Goal: Task Accomplishment & Management: Complete application form

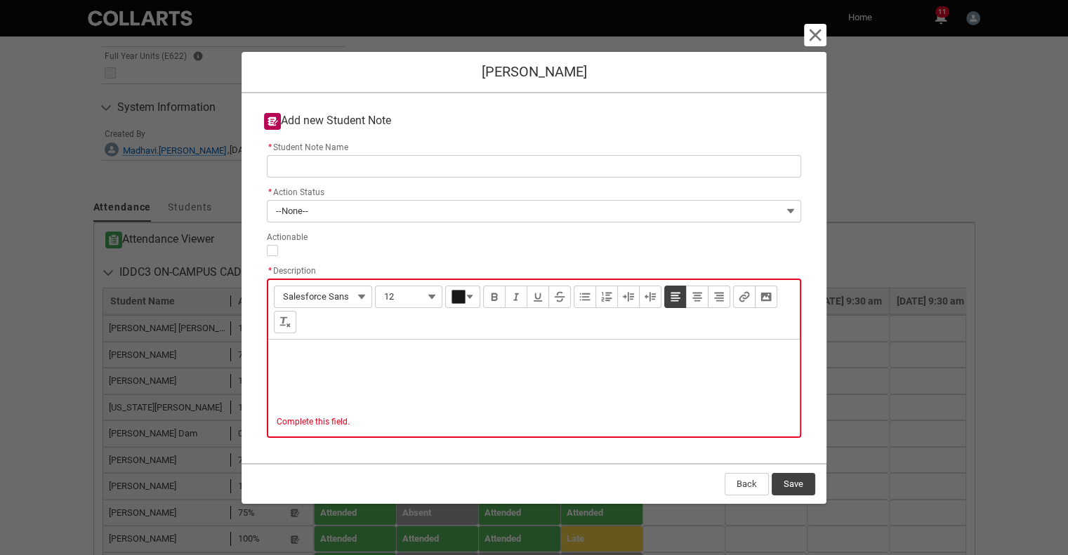
scroll to position [918, 0]
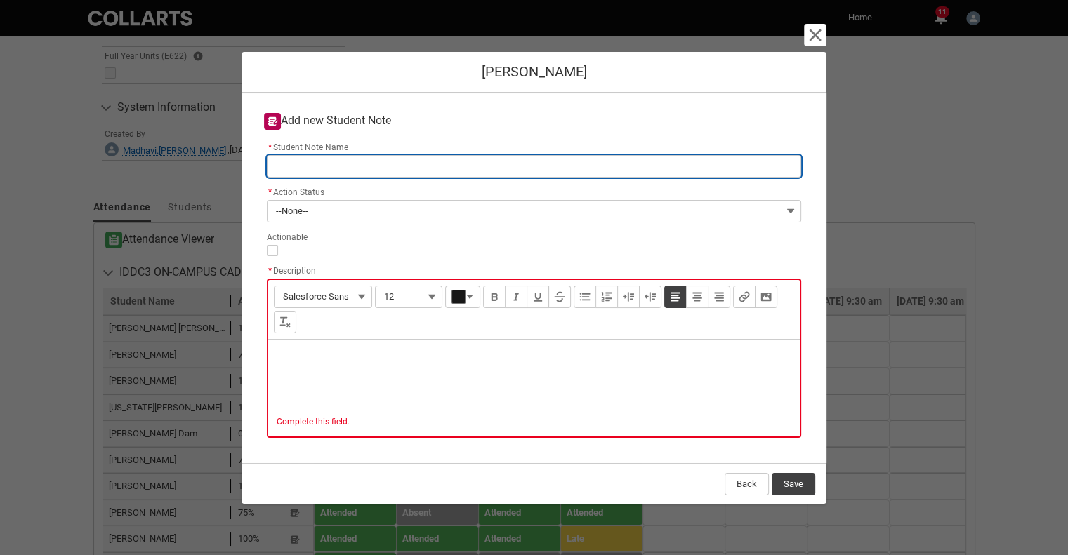
click at [366, 168] on input "* Student Note Name" at bounding box center [534, 166] width 534 height 22
type lightning-primitive-input-simple "I"
type input "I"
type lightning-primitive-input-simple "ID"
type input "ID"
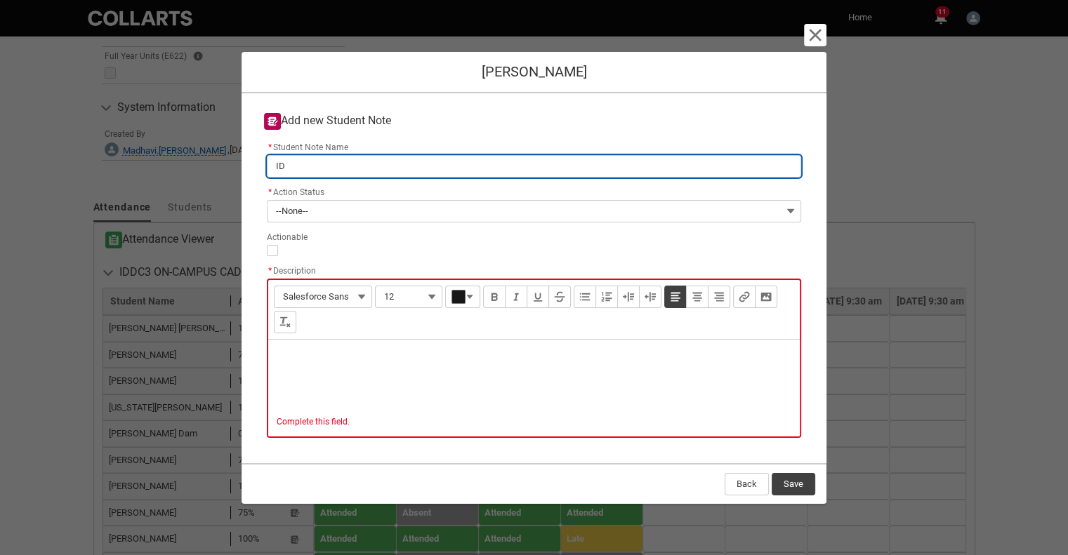
type lightning-primitive-input-simple "IDD"
type input "IDD"
type lightning-primitive-input-simple "IDDC"
type input "IDDC"
type lightning-primitive-input-simple "IDD"
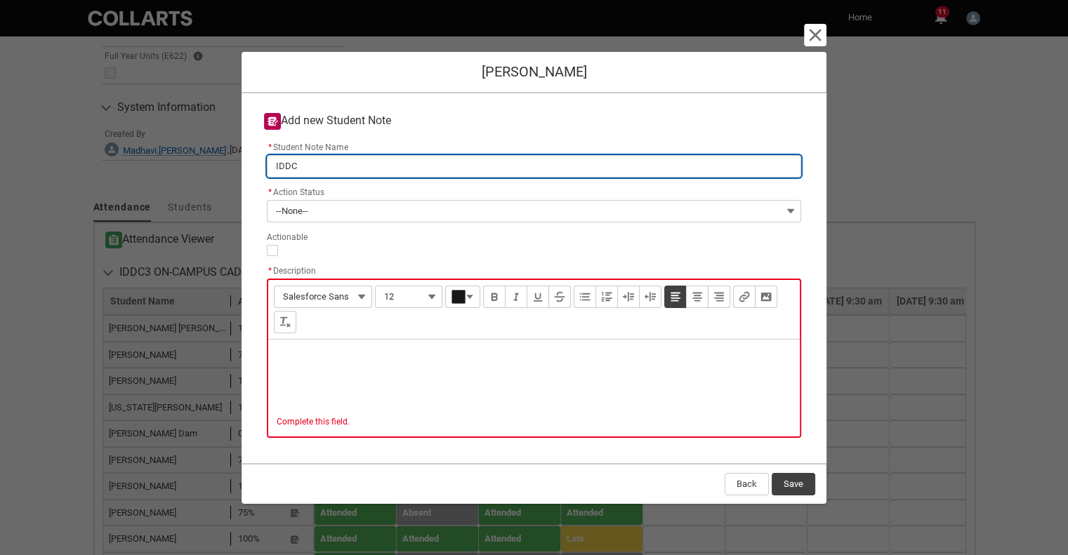
type input "IDD"
type lightning-primitive-input-simple "ID"
type input "ID"
type lightning-primitive-input-simple "I"
type input "I"
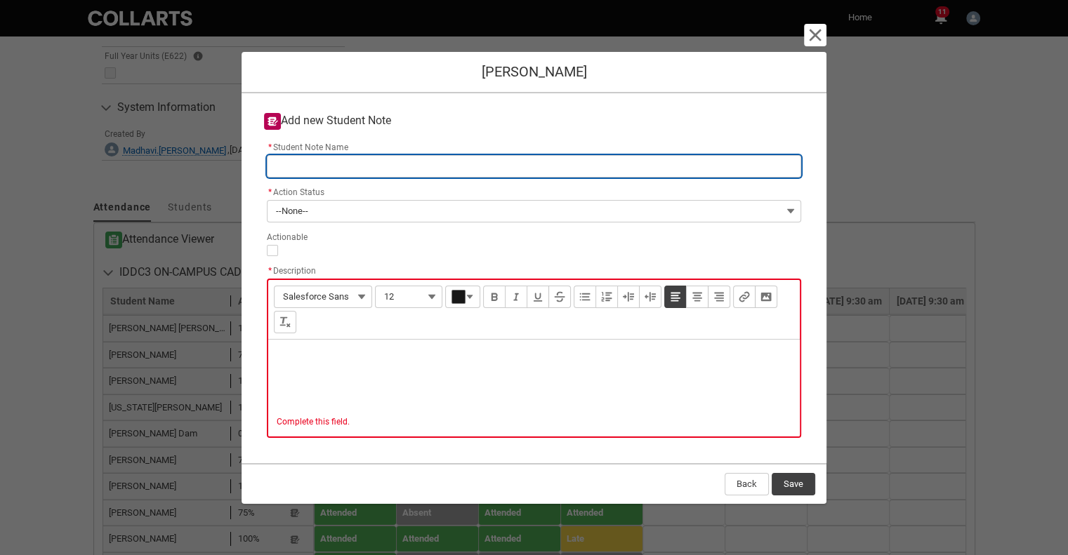
type lightning-primitive-input-simple "N"
type input "N"
type lightning-primitive-input-simple "No"
type input "No"
type lightning-primitive-input-simple "No"
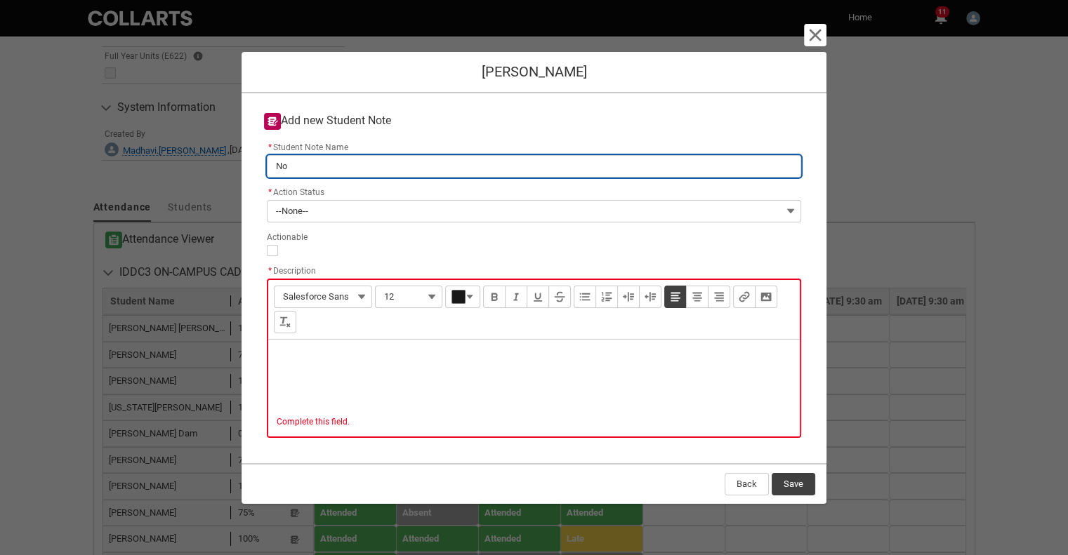
type input "No"
type lightning-primitive-input-simple "No a"
type input "No a"
type lightning-primitive-input-simple "No at"
type input "No at"
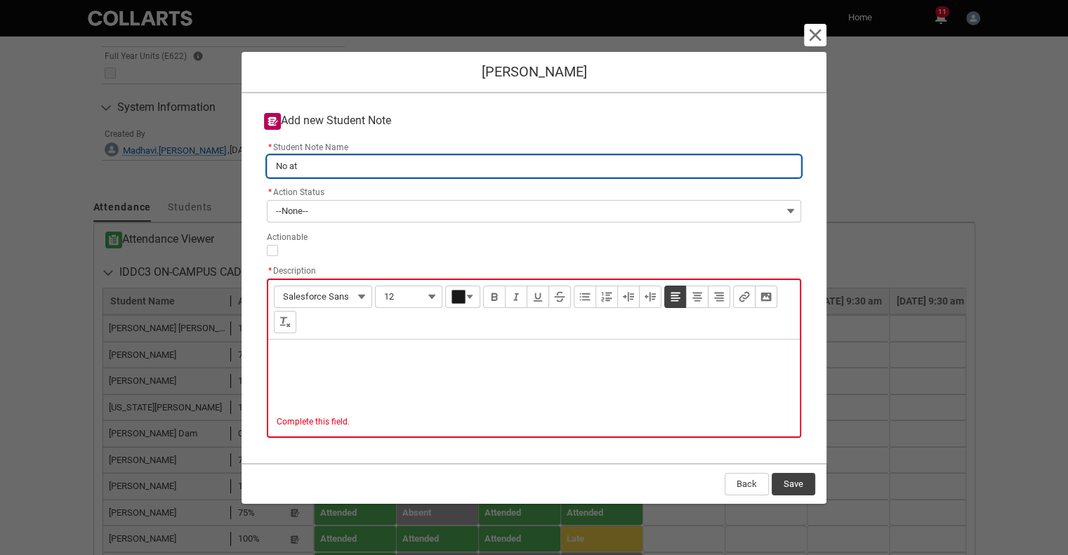
type lightning-primitive-input-simple "No att"
type input "No att"
type lightning-primitive-input-simple "No atte"
type input "No atte"
type lightning-primitive-input-simple "No atten"
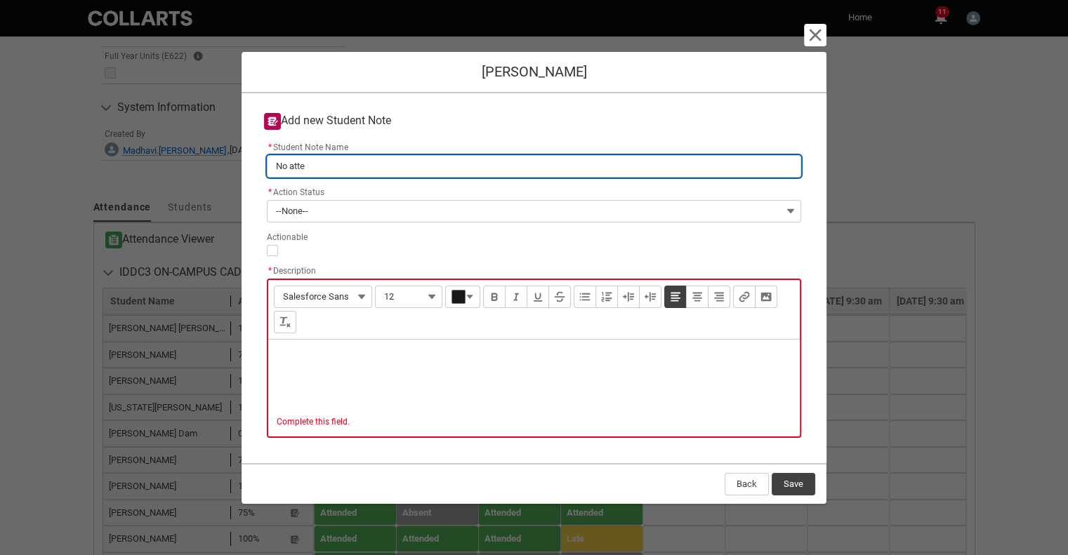
type input "No atten"
type lightning-primitive-input-simple "No attend"
type input "No attend"
type lightning-primitive-input-simple "No attenda"
type input "No attenda"
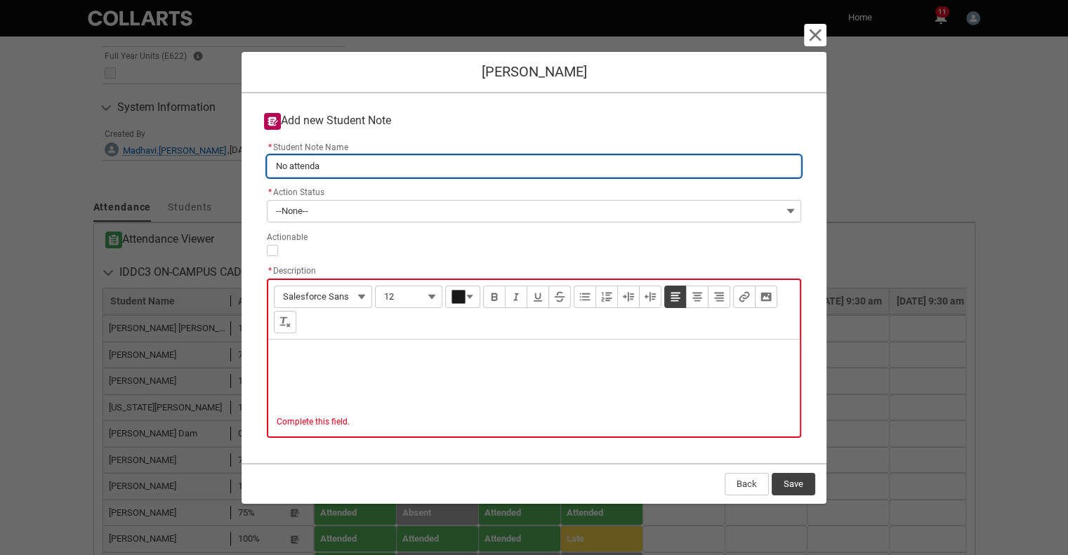
type lightning-primitive-input-simple "No attendan"
type input "No attendan"
type lightning-primitive-input-simple "No attendanc"
type input "No attendanc"
type lightning-primitive-input-simple "No attendance"
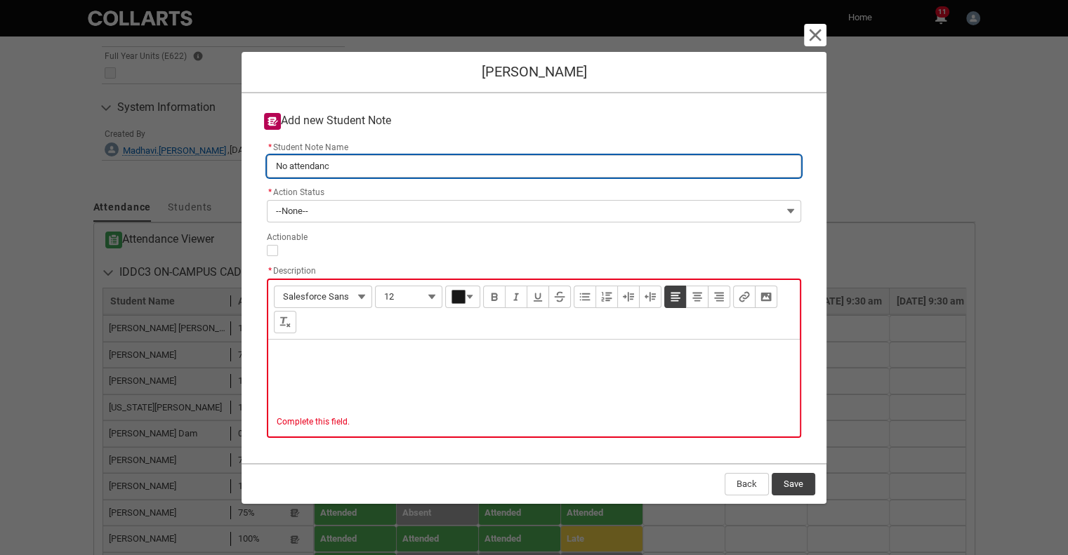
type input "No attendance"
type lightning-primitive-input-simple "No attendance"
type input "No attendance"
type lightning-primitive-input-simple "No attendance f"
type input "No attendance f"
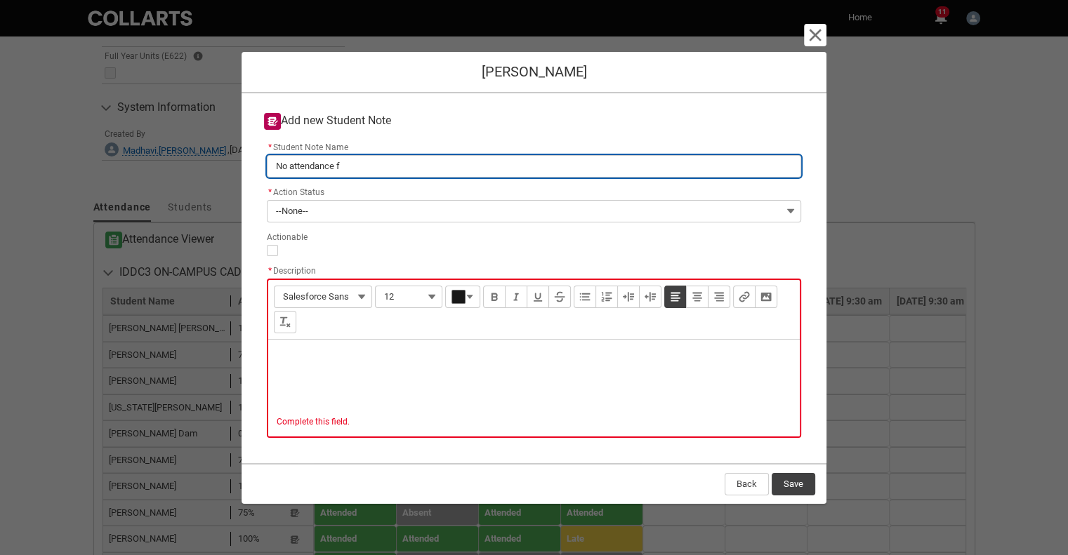
type lightning-primitive-input-simple "No attendance fo"
type input "No attendance fo"
type lightning-primitive-input-simple "No attendance for"
type input "No attendance for"
type lightning-primitive-input-simple "No attendance for"
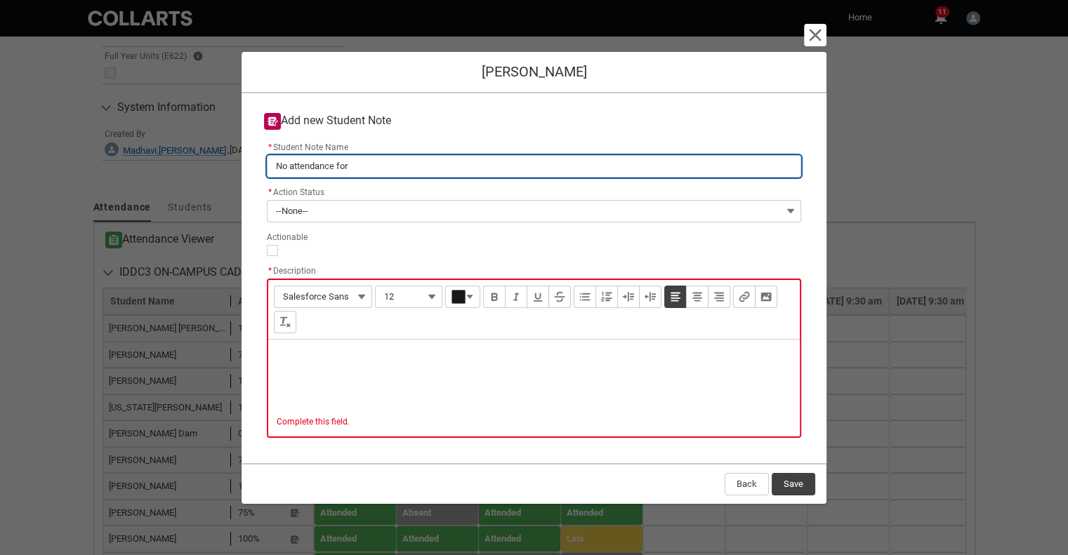
type input "No attendance for"
type lightning-primitive-input-simple "No attendance for 3"
type input "No attendance for 3"
type lightning-primitive-input-simple "No attendance for 3"
type input "No attendance for 3"
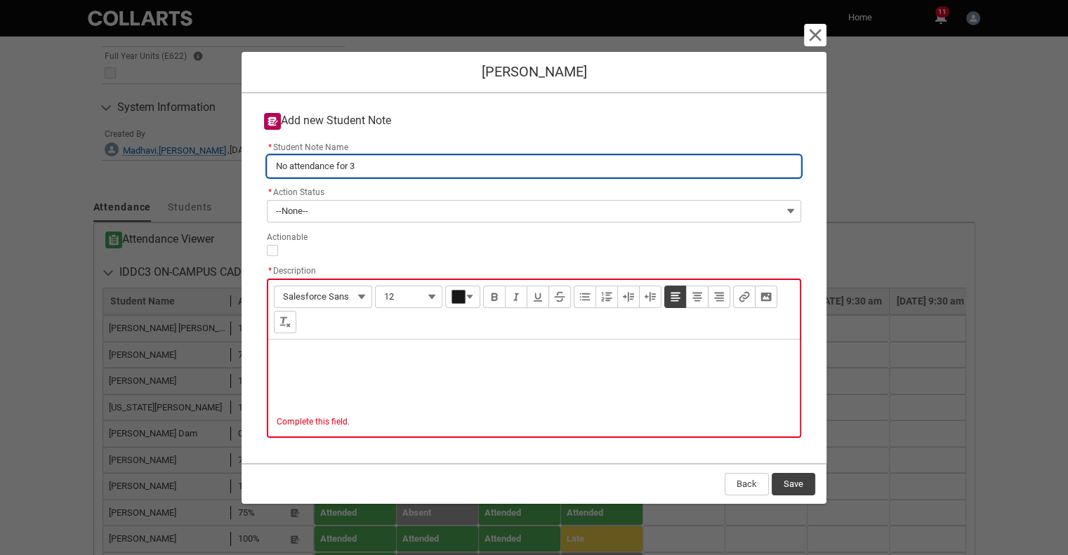
type lightning-primitive-input-simple "No attendance for 3 w"
type input "No attendance for 3 w"
type lightning-primitive-input-simple "No attendance for 3 we"
type input "No attendance for 3 we"
type lightning-primitive-input-simple "No attendance for 3 wee"
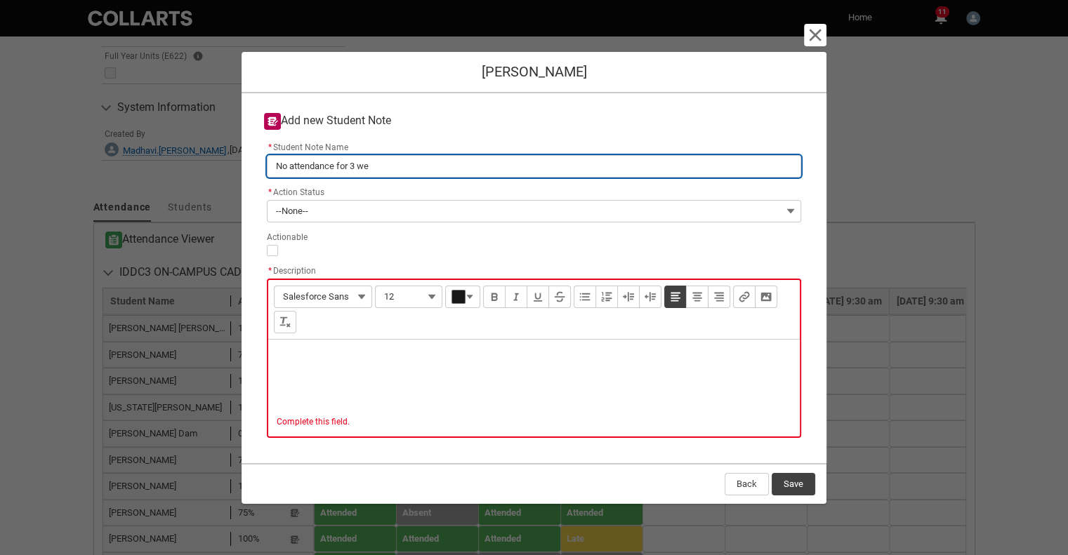
type input "No attendance for 3 wee"
type lightning-primitive-input-simple "No attendance for 3 week"
type input "No attendance for 3 week"
type lightning-primitive-input-simple "No attendance for 3 weeks"
type input "No attendance for 3 weeks"
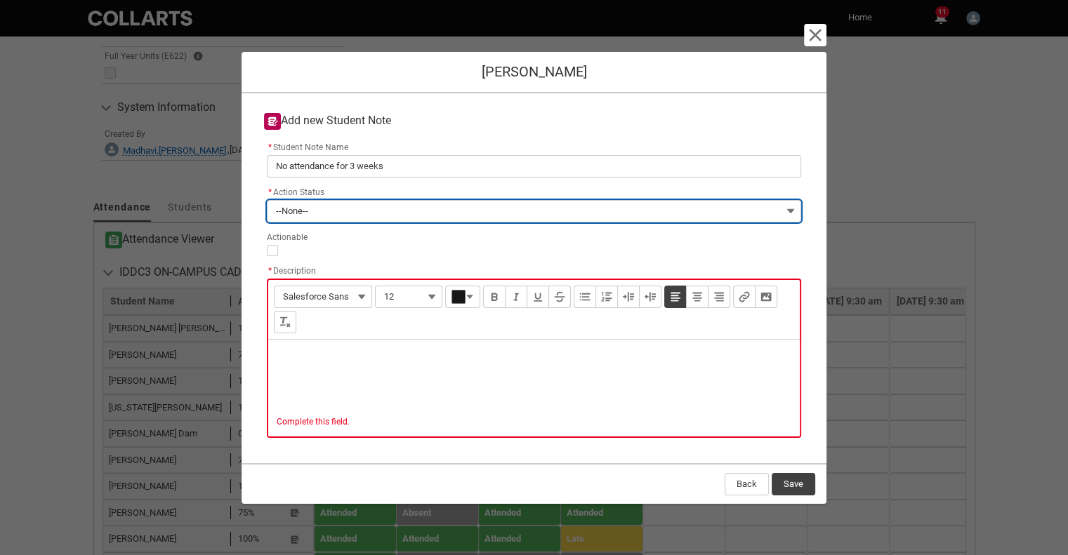
click at [331, 207] on button "--None--" at bounding box center [534, 211] width 534 height 22
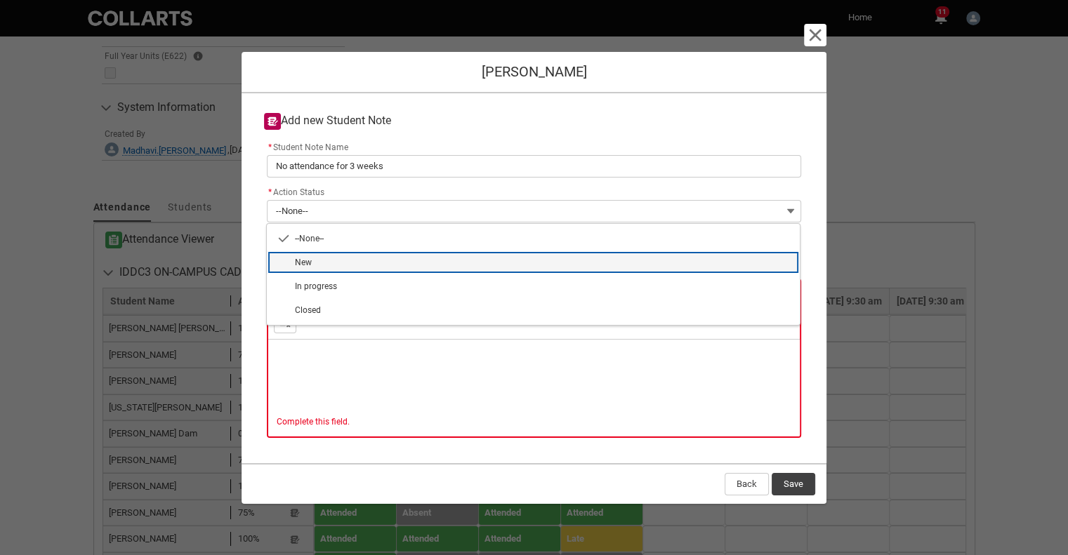
click at [325, 262] on span "New" at bounding box center [543, 262] width 496 height 13
type lightning-combobox "New"
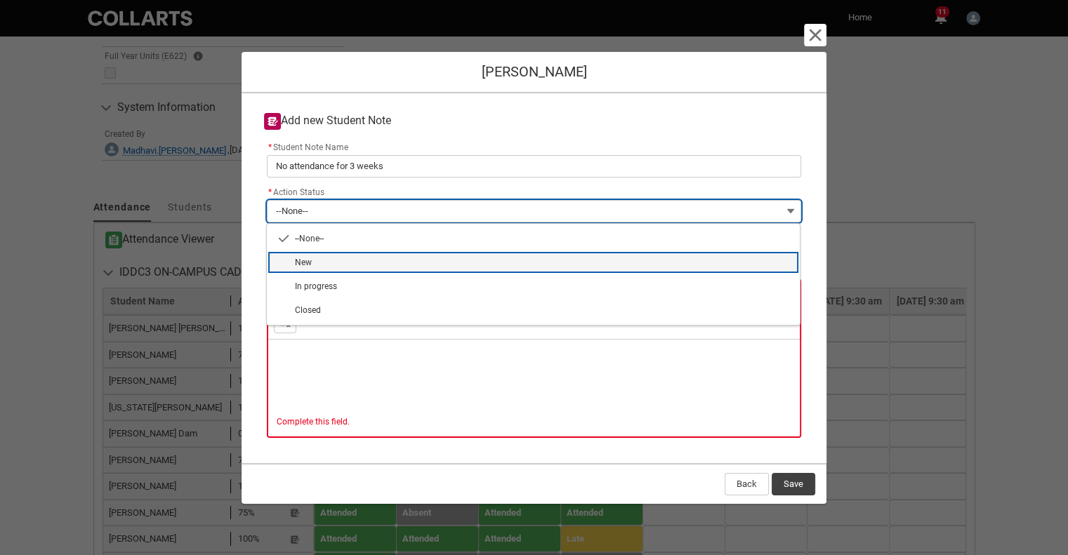
type lightning-picklist "New"
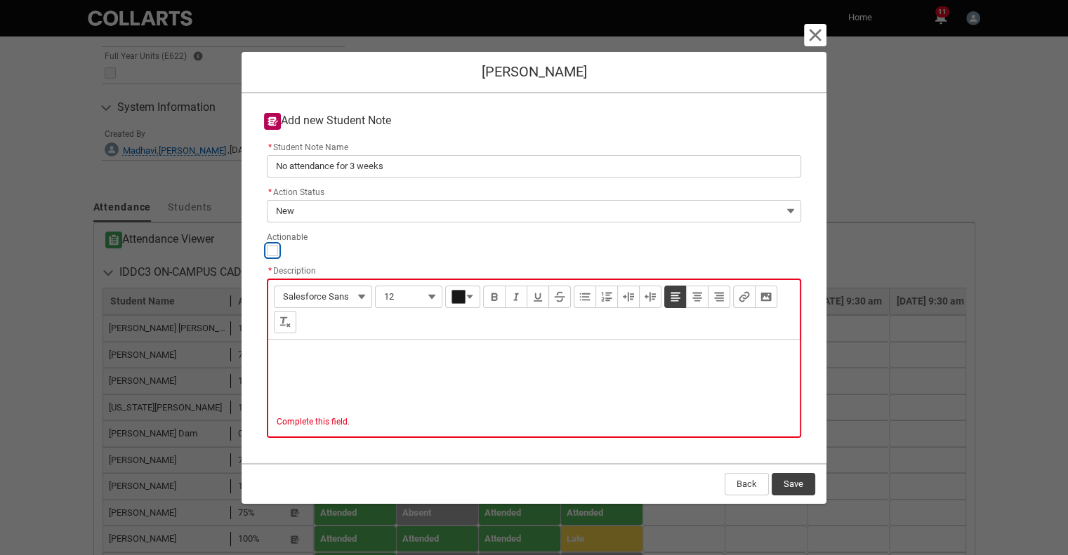
click at [272, 255] on input "Actionable" at bounding box center [272, 250] width 11 height 11
type lightning-input "true"
checkbox input "true"
click at [365, 354] on p "Description" at bounding box center [533, 358] width 509 height 14
type lightning-input-rich-text "<p>K</p>"
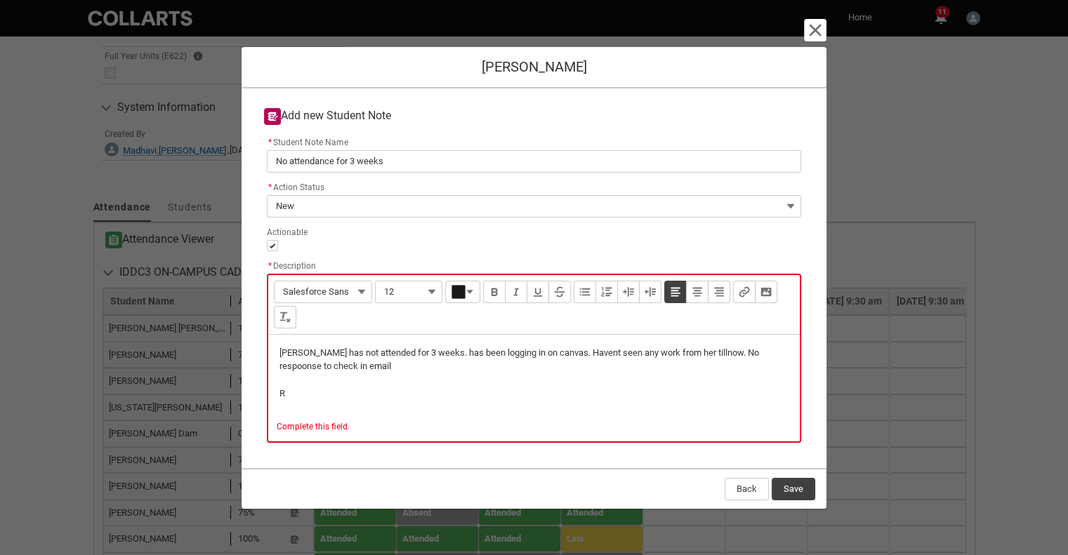
type lightning-input-rich-text "<p>[PERSON_NAME] has not attended for 3 weeks. has been logging in on canvas. H…"
click at [790, 489] on div "Back Save" at bounding box center [533, 488] width 585 height 41
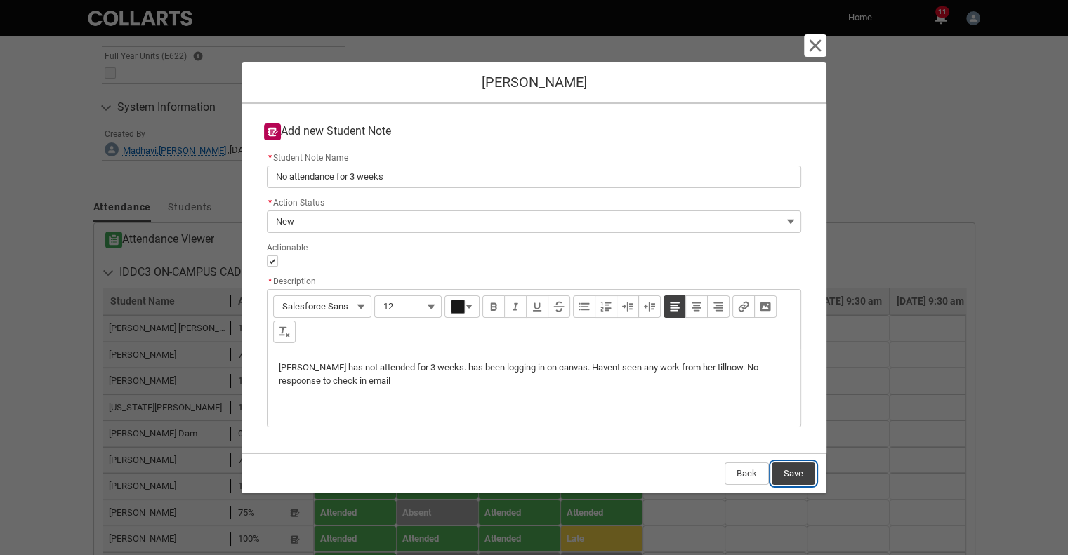
click at [792, 473] on button "Save" at bounding box center [793, 474] width 44 height 22
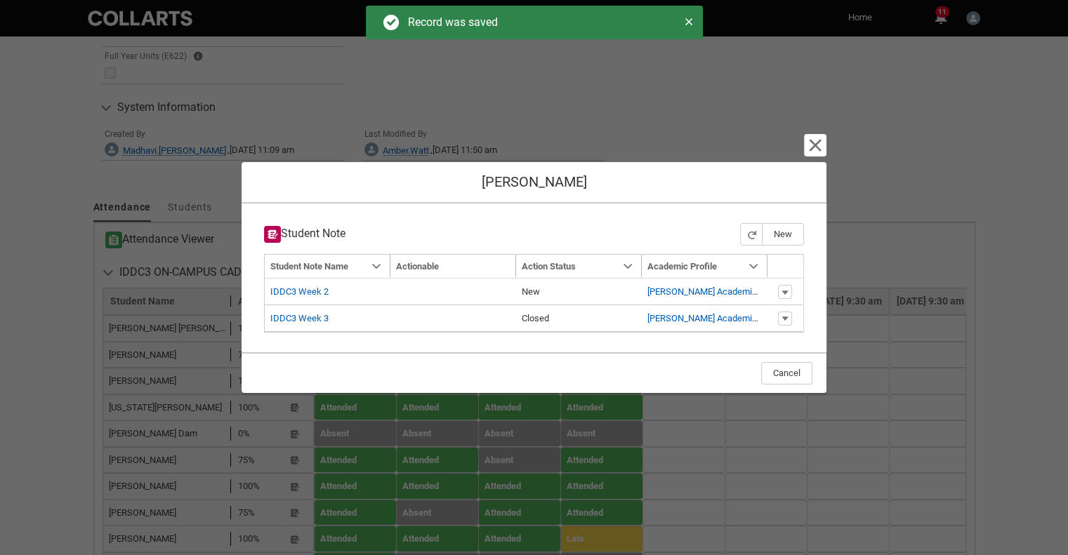
type input "179"
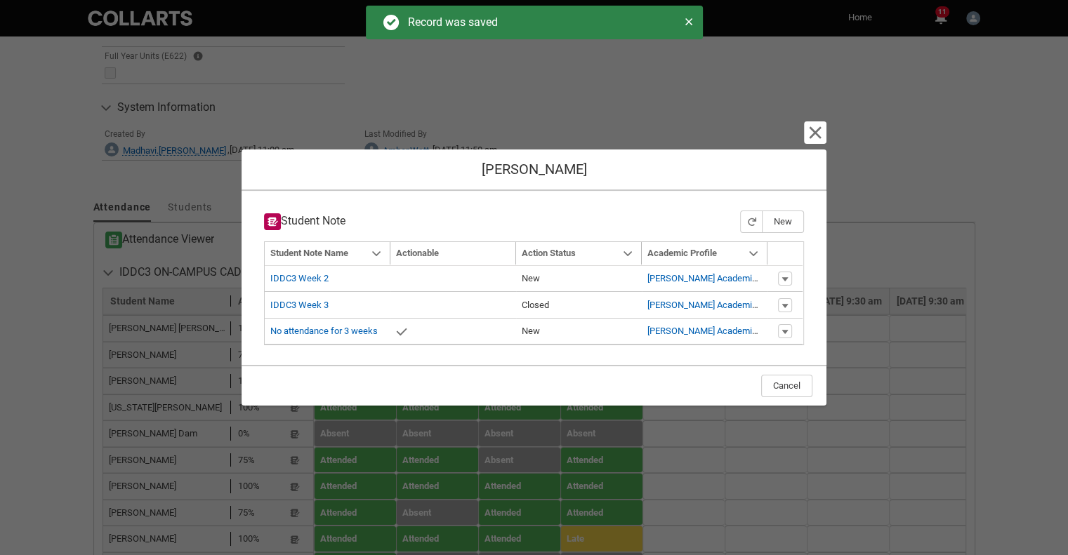
click at [826, 124] on section "Cancel and close [PERSON_NAME] Student Note New Navigation Mode Action Mode Sor…" at bounding box center [534, 277] width 1068 height 555
click at [812, 138] on lightning-primitive-icon "button" at bounding box center [814, 132] width 17 height 17
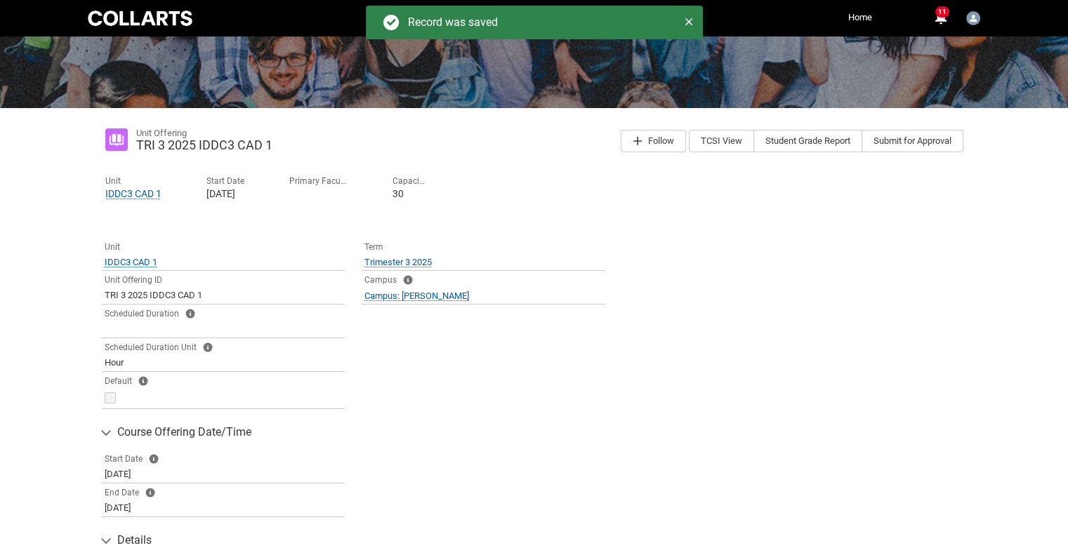
scroll to position [0, 0]
